Goal: Task Accomplishment & Management: Complete application form

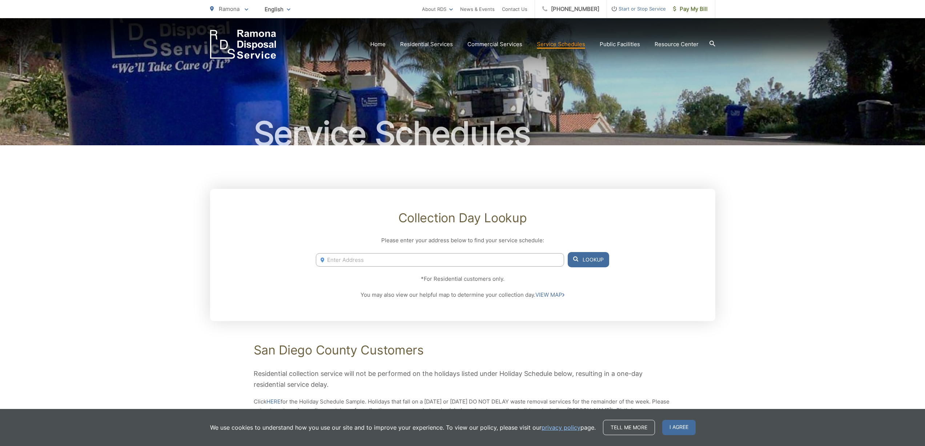
click at [350, 260] on input "Enter Address" at bounding box center [440, 259] width 248 height 13
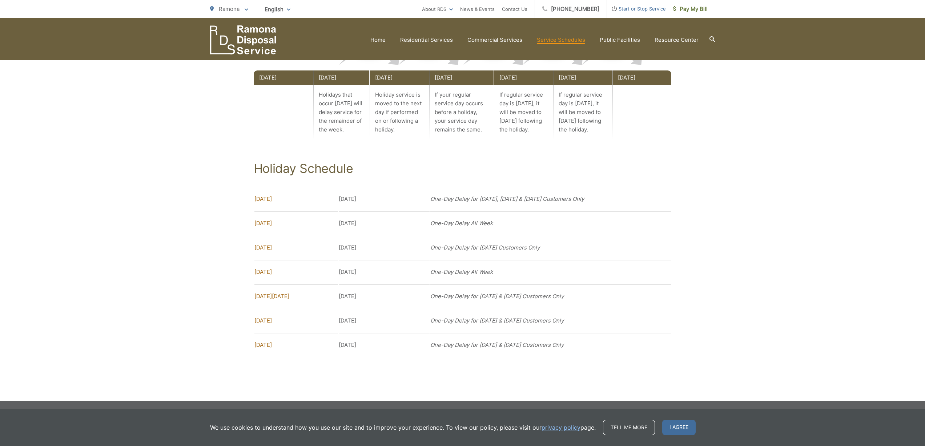
drag, startPoint x: 64, startPoint y: 215, endPoint x: 64, endPoint y: 211, distance: 4.4
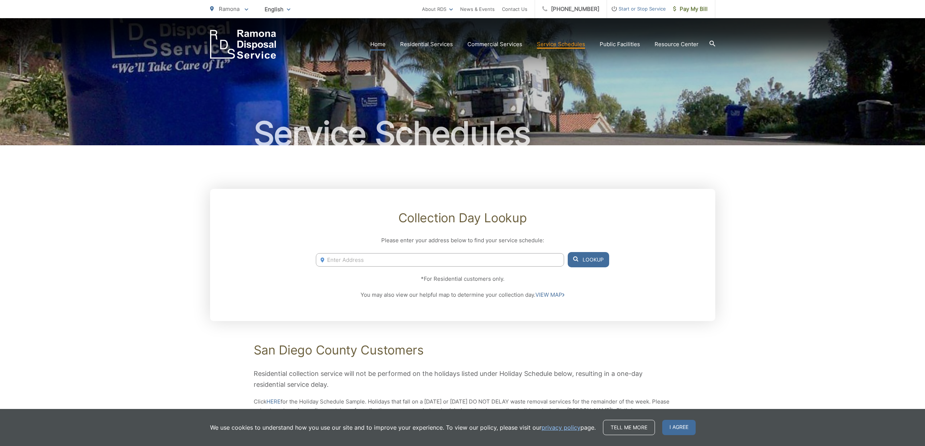
click at [379, 41] on link "Home" at bounding box center [377, 44] width 15 height 9
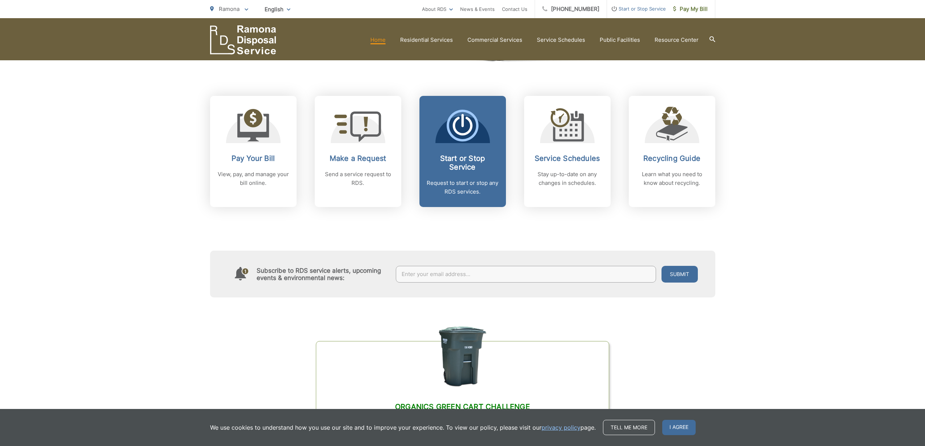
scroll to position [267, 0]
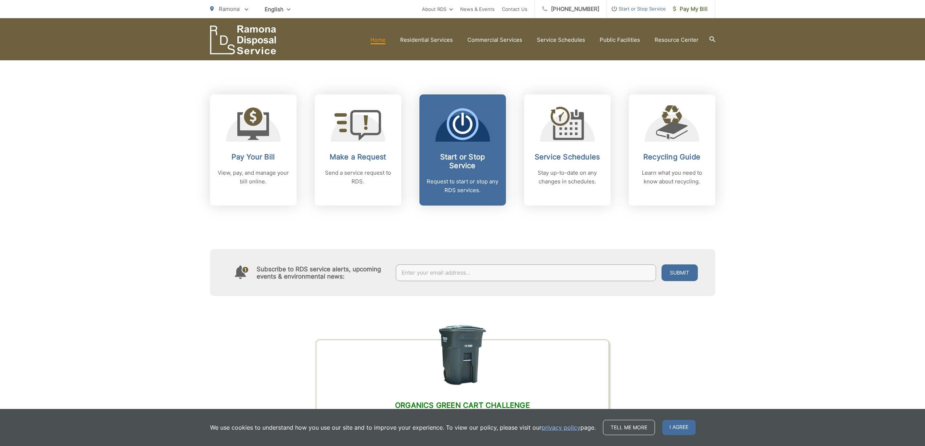
click at [460, 132] on icon at bounding box center [462, 125] width 20 height 19
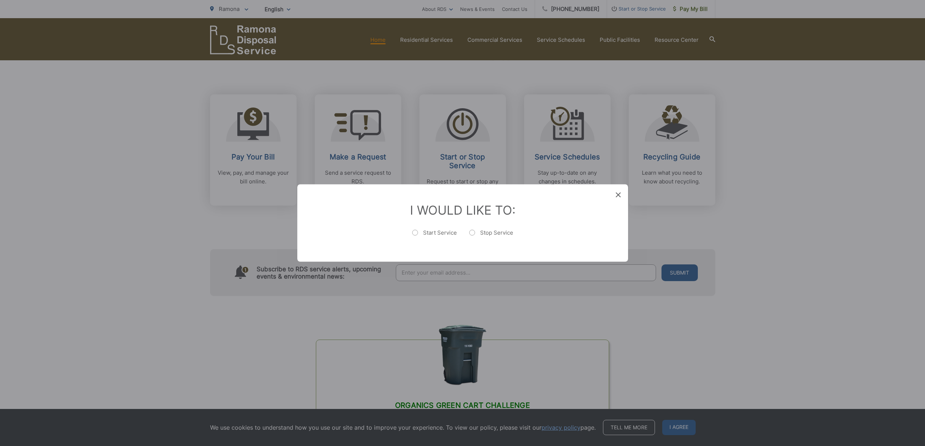
click at [415, 233] on label "Start Service" at bounding box center [434, 236] width 45 height 15
radio input "true"
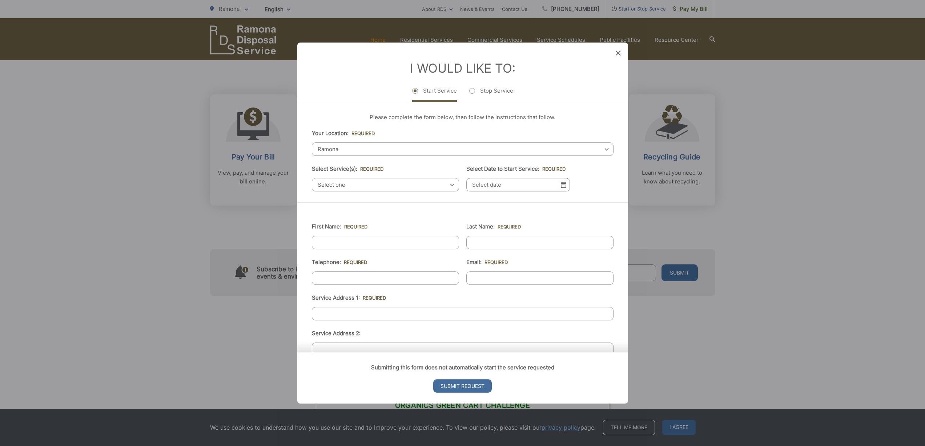
click at [341, 149] on span "Ramona" at bounding box center [463, 148] width 302 height 13
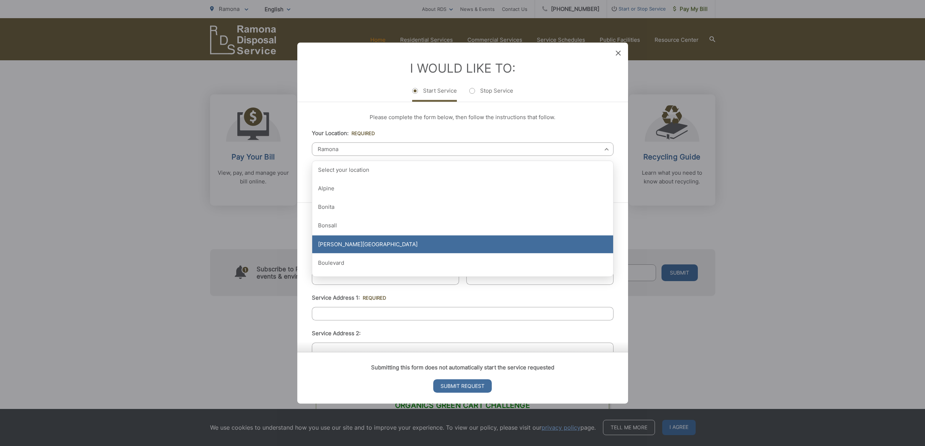
click at [340, 247] on div "[PERSON_NAME][GEOGRAPHIC_DATA]" at bounding box center [462, 244] width 301 height 18
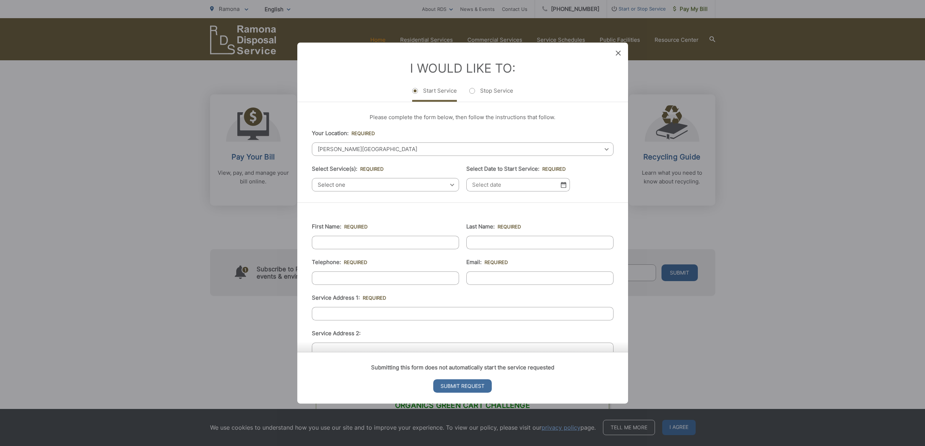
click at [452, 183] on div "Select one Select one Residential Curbside Pickup Commercial/Business Services …" at bounding box center [385, 184] width 147 height 13
click at [452, 185] on div "Select one Select one Residential Curbside Pickup Commercial/Business Services …" at bounding box center [385, 184] width 147 height 13
click at [365, 207] on div "First Name: * Last Name: * Telephone: * Email: * Service Address 1: * Service A…" at bounding box center [462, 372] width 331 height 340
click at [450, 184] on div "Select one Select one Residential Curbside Pickup Commercial/Business Services …" at bounding box center [385, 184] width 147 height 13
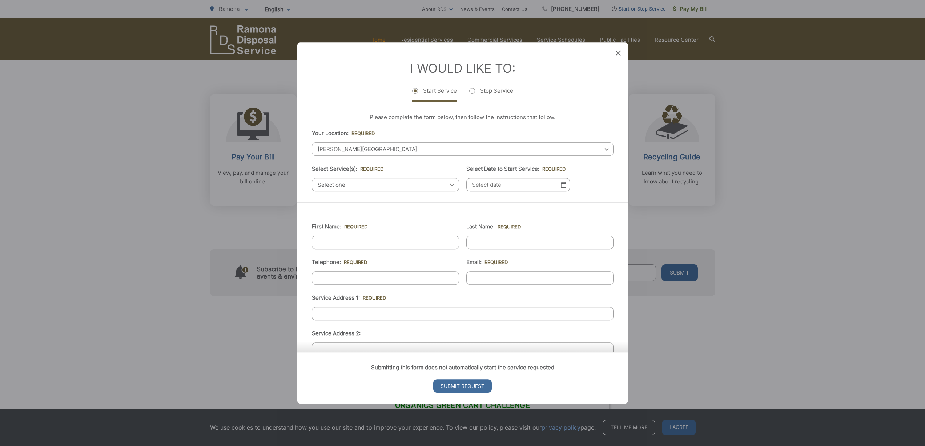
click at [332, 187] on span "Select one" at bounding box center [385, 184] width 147 height 13
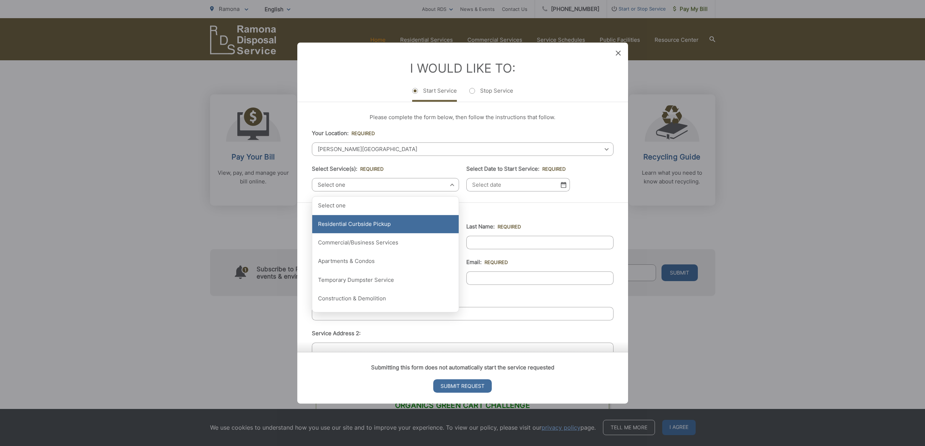
click at [351, 224] on div "Residential Curbside Pickup" at bounding box center [385, 224] width 146 height 18
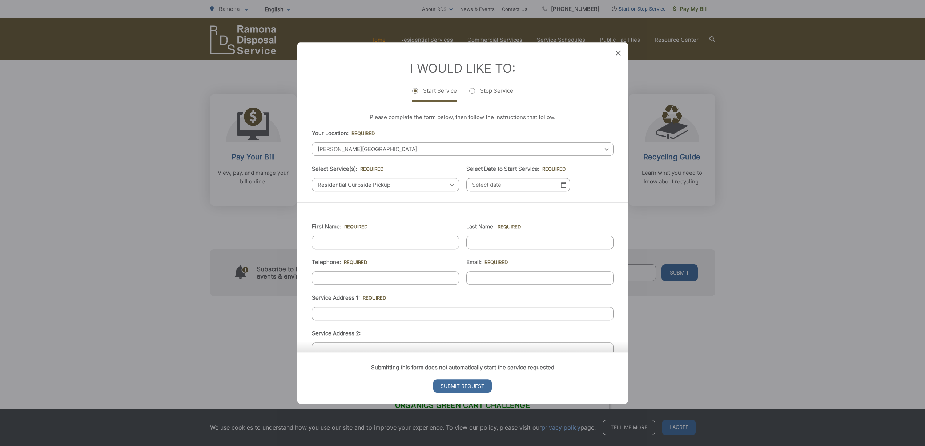
click at [563, 186] on img at bounding box center [563, 185] width 5 height 6
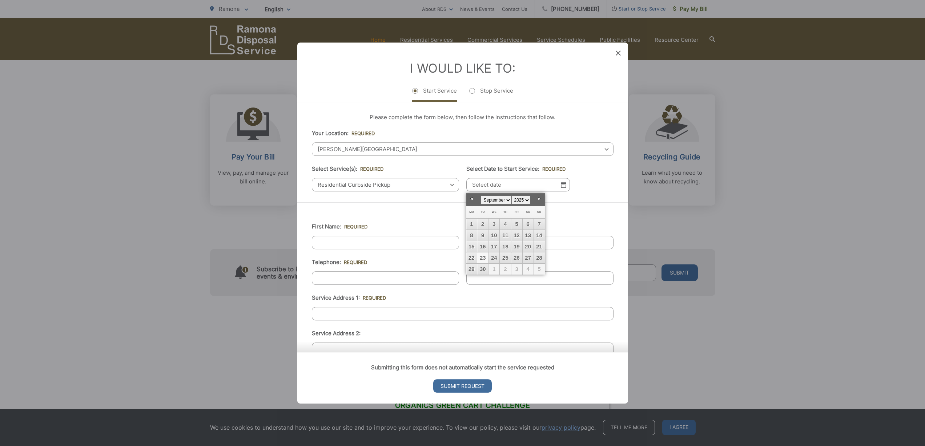
click at [538, 198] on link "Next" at bounding box center [539, 199] width 11 height 11
click at [472, 257] on link "20" at bounding box center [471, 257] width 11 height 11
type input "[DATE]"
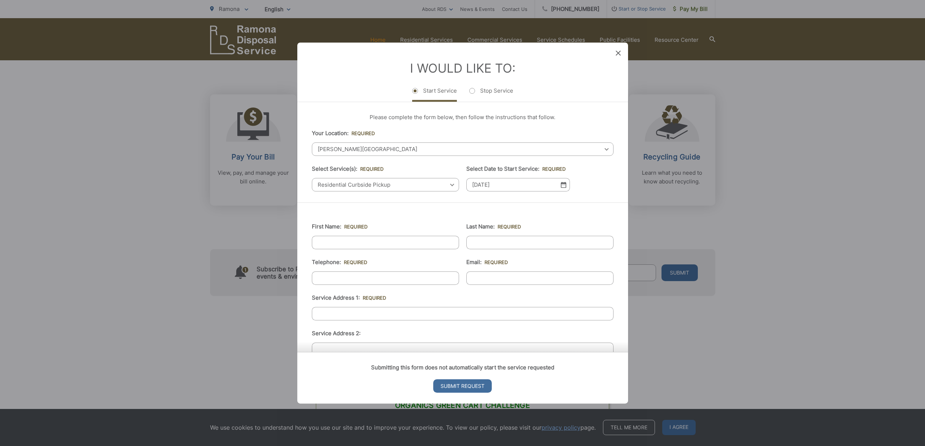
click at [357, 243] on input "First Name: *" at bounding box center [385, 242] width 147 height 13
type input "[PERSON_NAME]"
type input "6129919248"
type input "[EMAIL_ADDRESS][DOMAIN_NAME]"
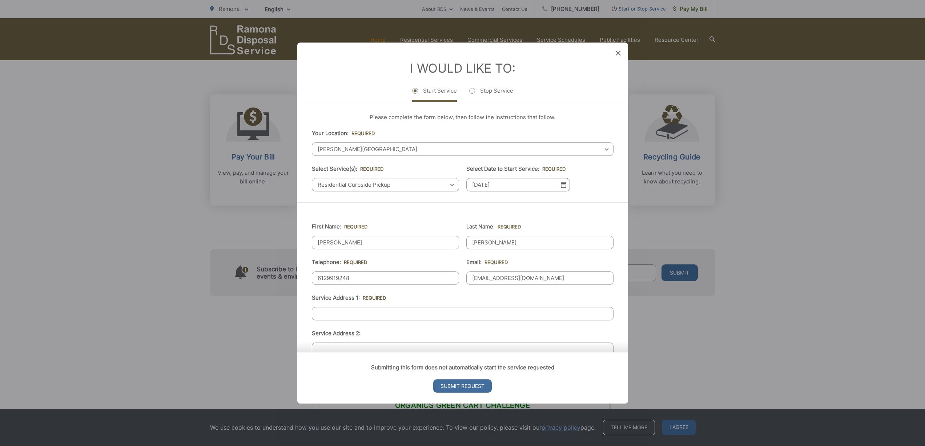
type input "[STREET_ADDRESS][PERSON_NAME]"
type input "[PHONE_NUMBER]"
click at [385, 317] on input "[STREET_ADDRESS][PERSON_NAME]" at bounding box center [463, 313] width 302 height 13
drag, startPoint x: 385, startPoint y: 317, endPoint x: 290, endPoint y: 304, distance: 96.3
click at [290, 304] on div "Entry Status None In Progress Completed None None In Progress Completed I Would…" at bounding box center [462, 223] width 925 height 446
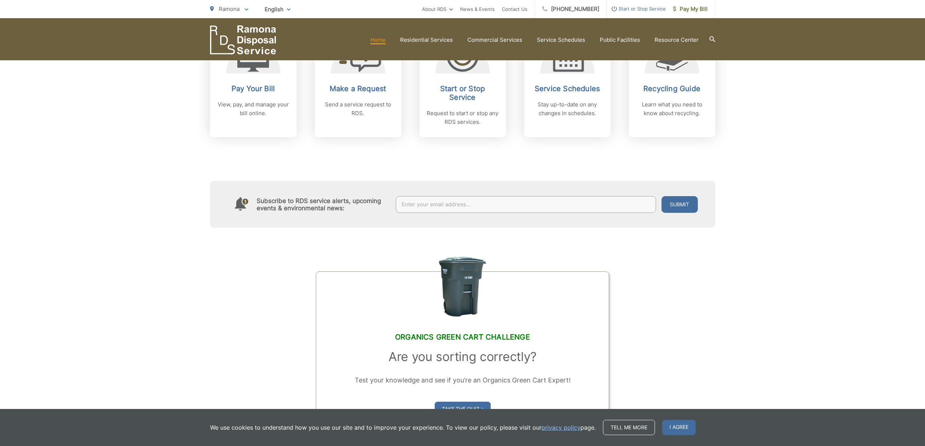
scroll to position [420, 0]
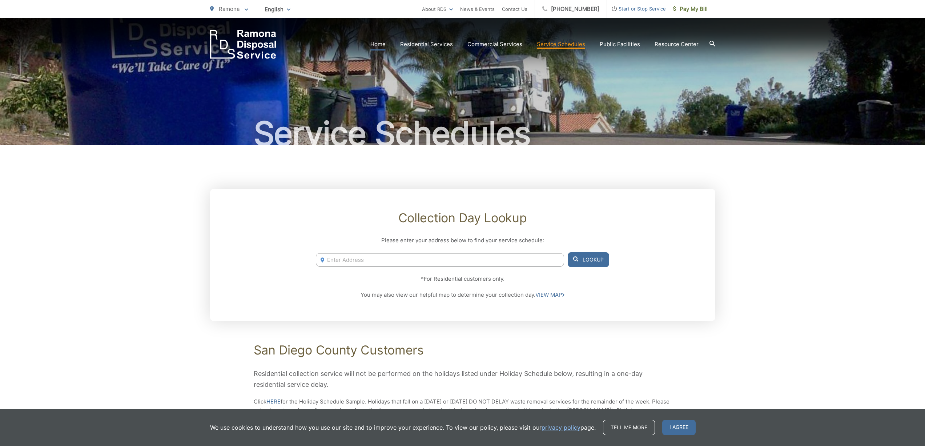
click at [383, 45] on link "Home" at bounding box center [377, 44] width 15 height 9
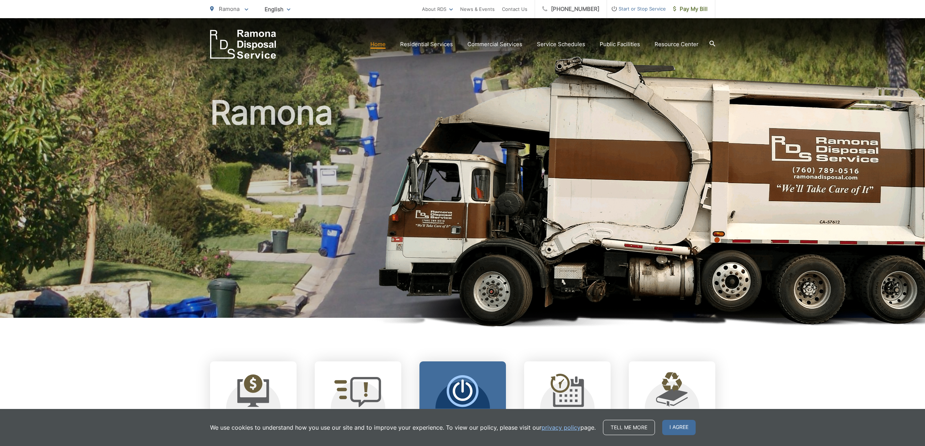
click at [470, 387] on icon at bounding box center [462, 392] width 20 height 19
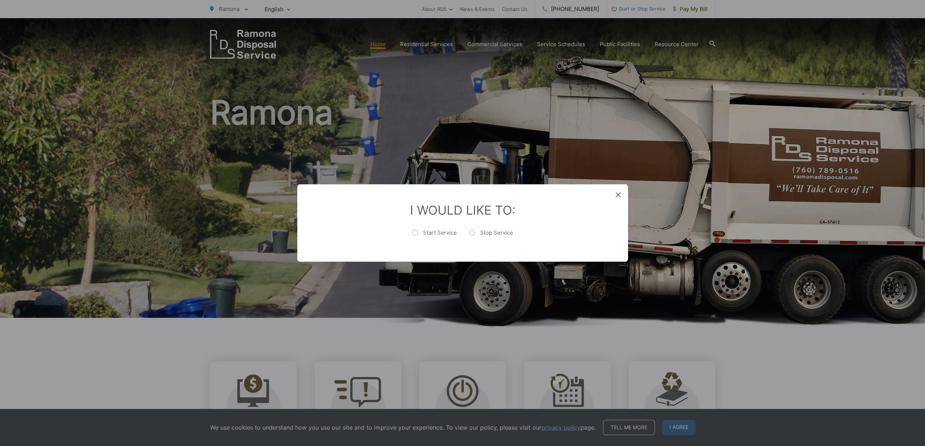
click at [419, 233] on label "Start Service" at bounding box center [434, 236] width 45 height 15
radio input "true"
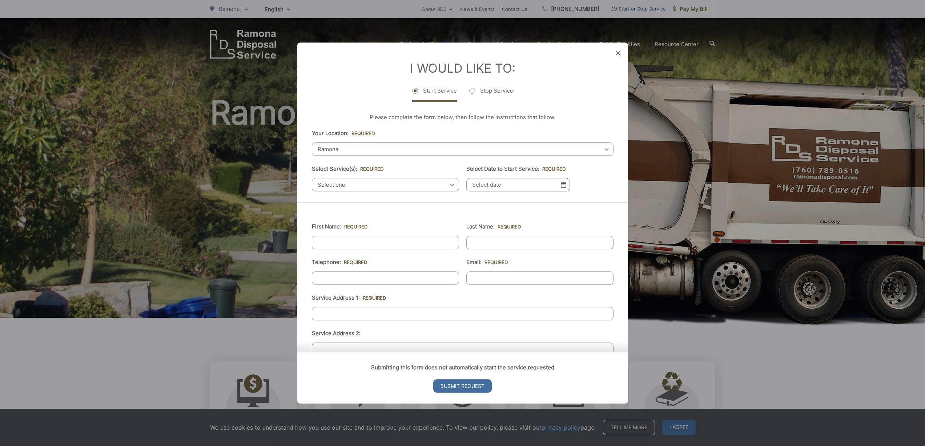
click at [351, 151] on span "Ramona" at bounding box center [463, 148] width 302 height 13
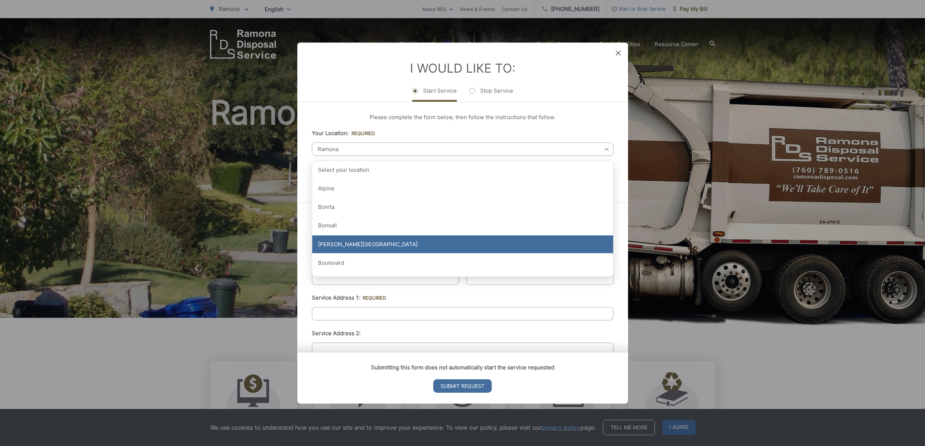
click at [353, 246] on div "[PERSON_NAME][GEOGRAPHIC_DATA]" at bounding box center [462, 244] width 301 height 18
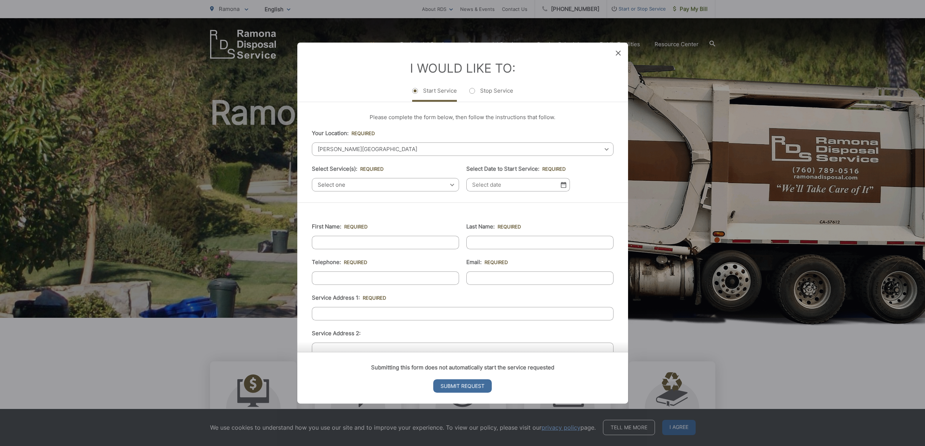
click at [404, 186] on span "Select one" at bounding box center [385, 184] width 147 height 13
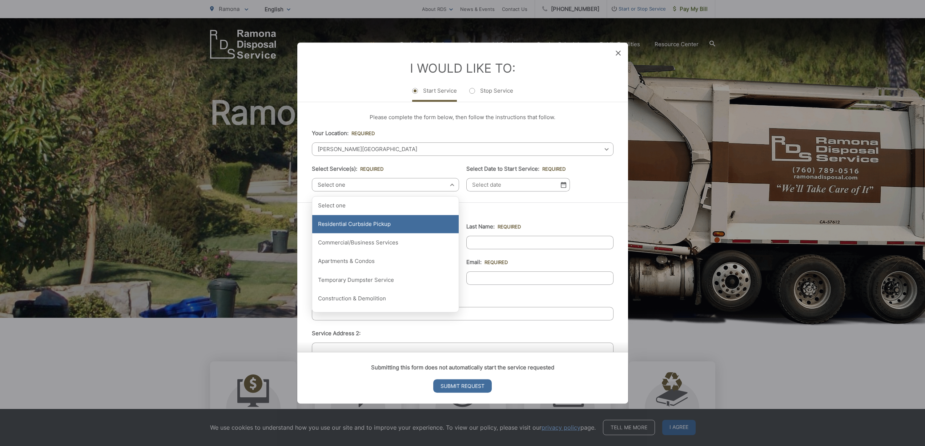
click at [366, 225] on div "Residential Curbside Pickup" at bounding box center [385, 224] width 146 height 18
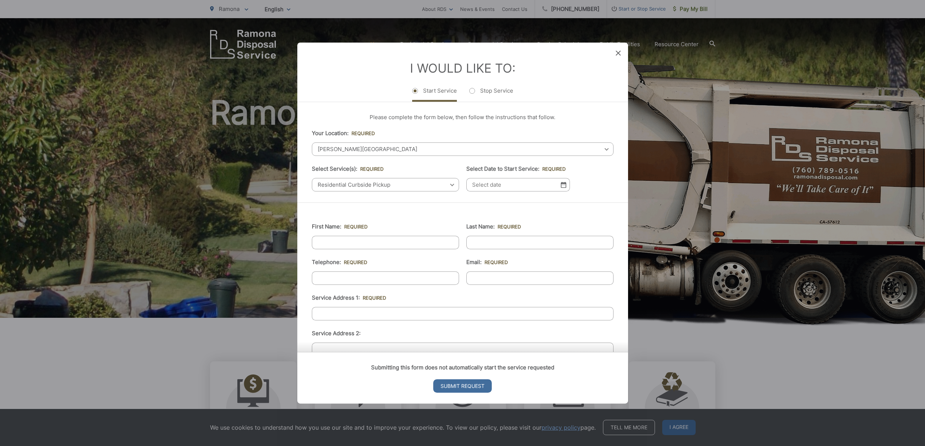
click at [565, 185] on img at bounding box center [563, 185] width 5 height 6
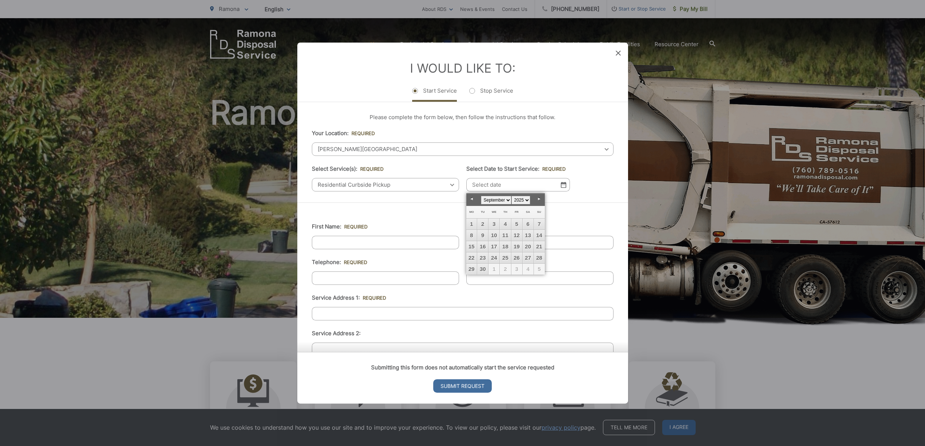
click at [539, 196] on link "Next" at bounding box center [539, 199] width 11 height 11
click at [473, 258] on link "20" at bounding box center [471, 257] width 11 height 11
type input "[DATE]"
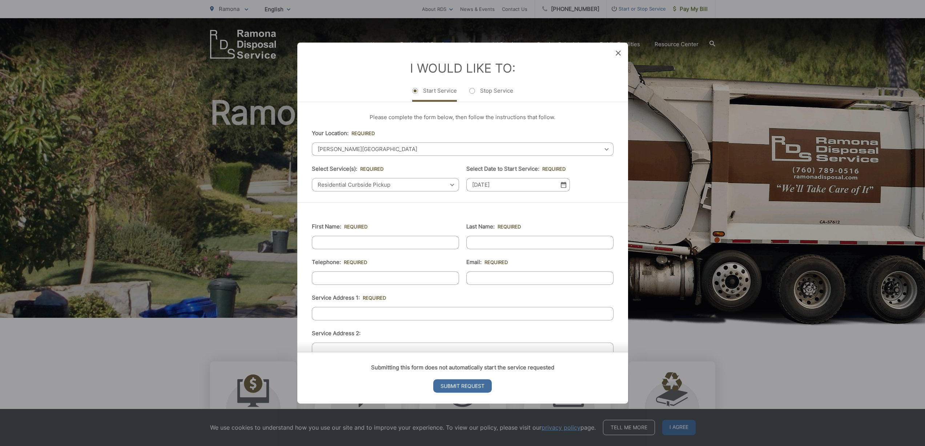
click at [337, 245] on input "First Name: *" at bounding box center [385, 242] width 147 height 13
type input "[PERSON_NAME]"
type input "6129919248"
type input "[EMAIL_ADDRESS][DOMAIN_NAME]"
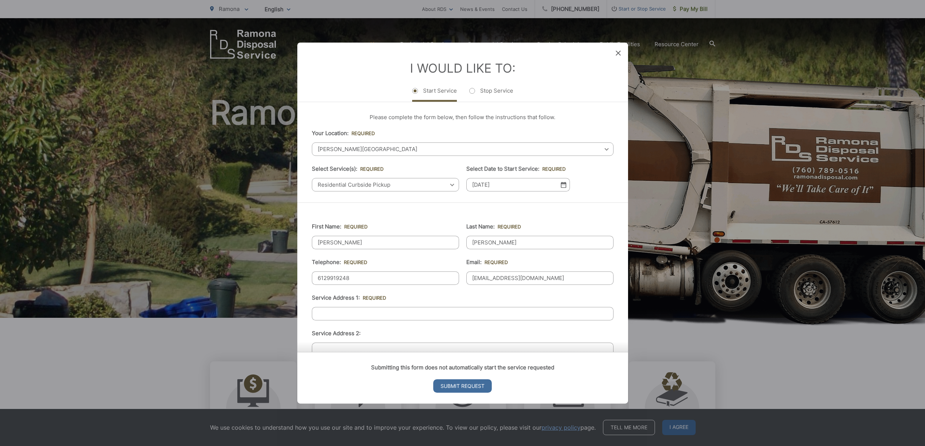
type input "[STREET_ADDRESS][PERSON_NAME]"
type input "[PHONE_NUMBER]"
drag, startPoint x: 381, startPoint y: 314, endPoint x: 318, endPoint y: 309, distance: 63.1
click at [318, 309] on input "[STREET_ADDRESS][PERSON_NAME]" at bounding box center [463, 313] width 302 height 13
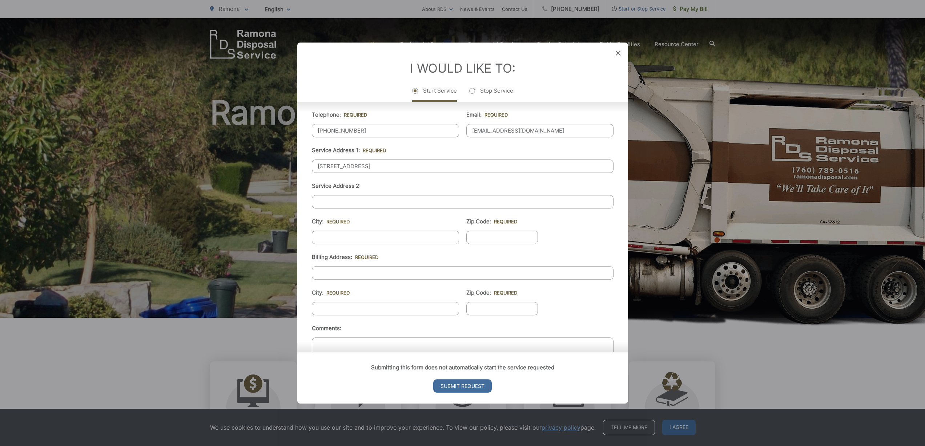
scroll to position [150, 0]
type input "[STREET_ADDRESS]"
click at [335, 238] on input "City: *" at bounding box center [385, 235] width 147 height 13
type input "[PERSON_NAME][GEOGRAPHIC_DATA]"
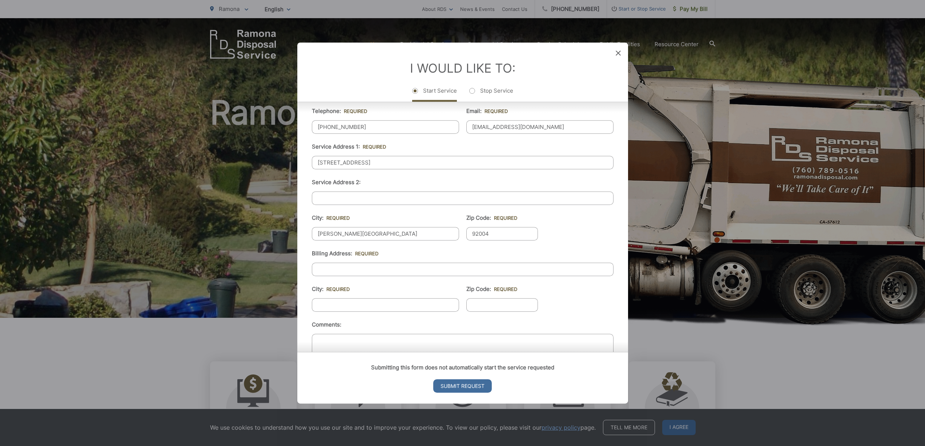
type input "92004"
click at [361, 269] on input "Billing Address: *" at bounding box center [463, 269] width 302 height 13
type input "[STREET_ADDRESS][PERSON_NAME]"
click at [356, 300] on input "City: *" at bounding box center [385, 304] width 147 height 13
type input "Saint [PERSON_NAME]"
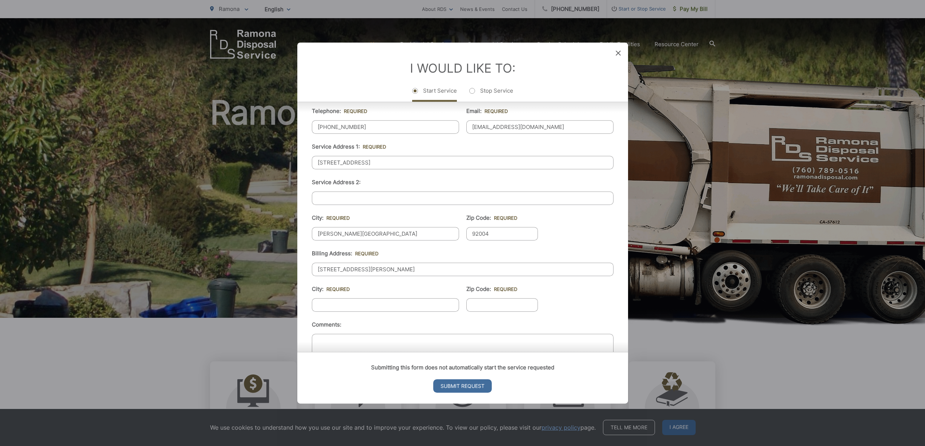
type input "55112"
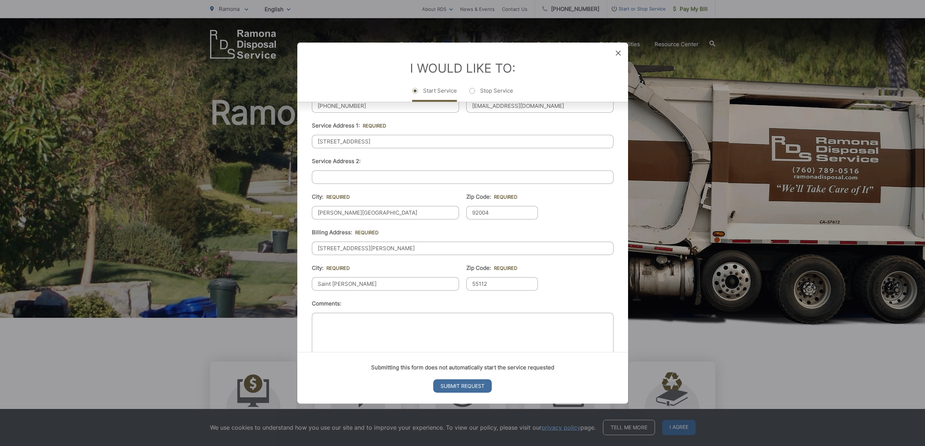
scroll to position [190, 0]
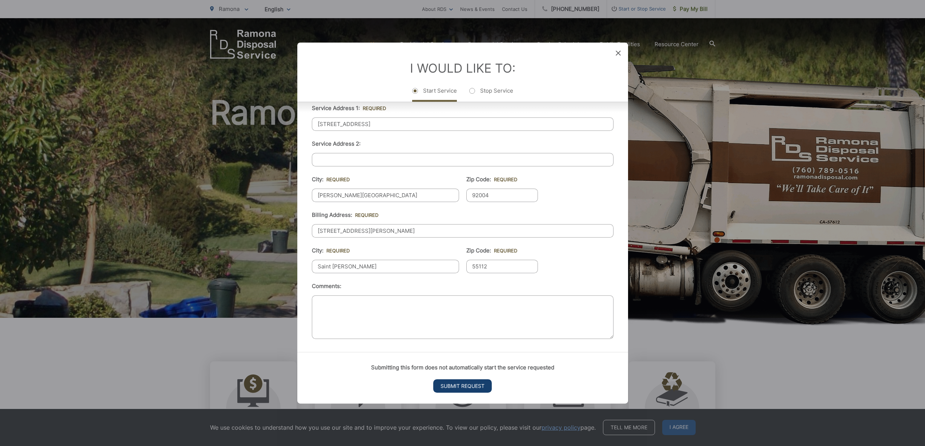
click at [458, 387] on input "Submit Request" at bounding box center [462, 385] width 58 height 13
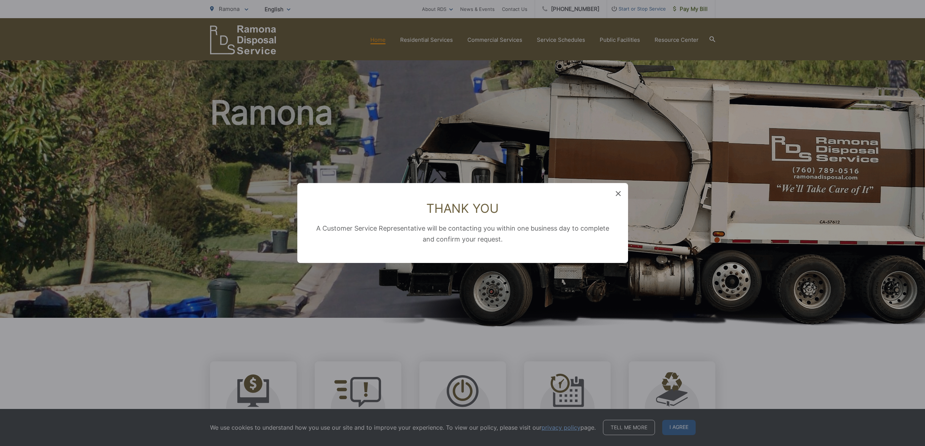
scroll to position [147, 0]
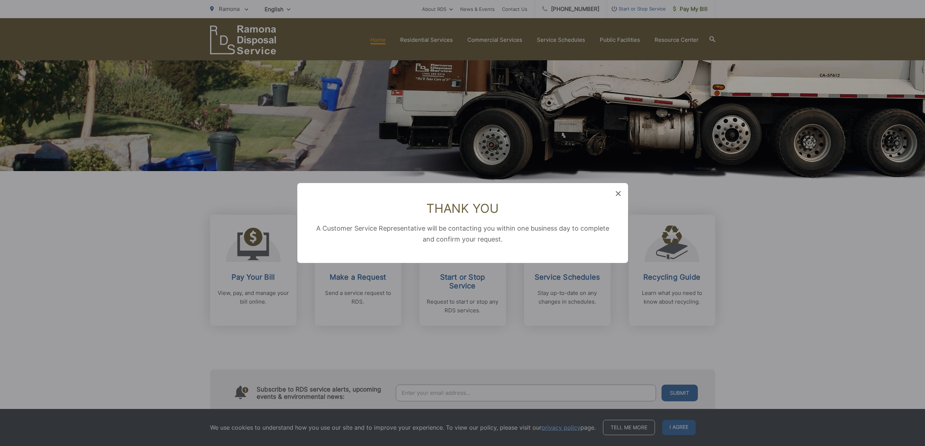
click at [618, 194] on icon at bounding box center [617, 193] width 5 height 5
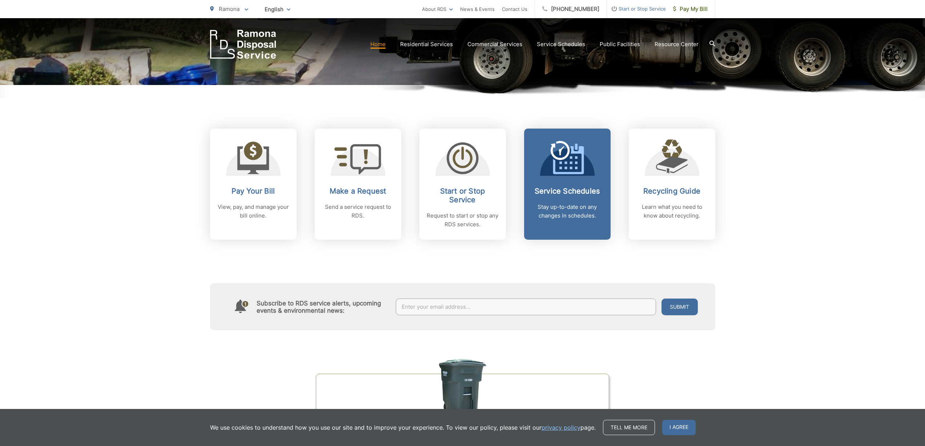
scroll to position [234, 0]
